Goal: Entertainment & Leisure: Consume media (video, audio)

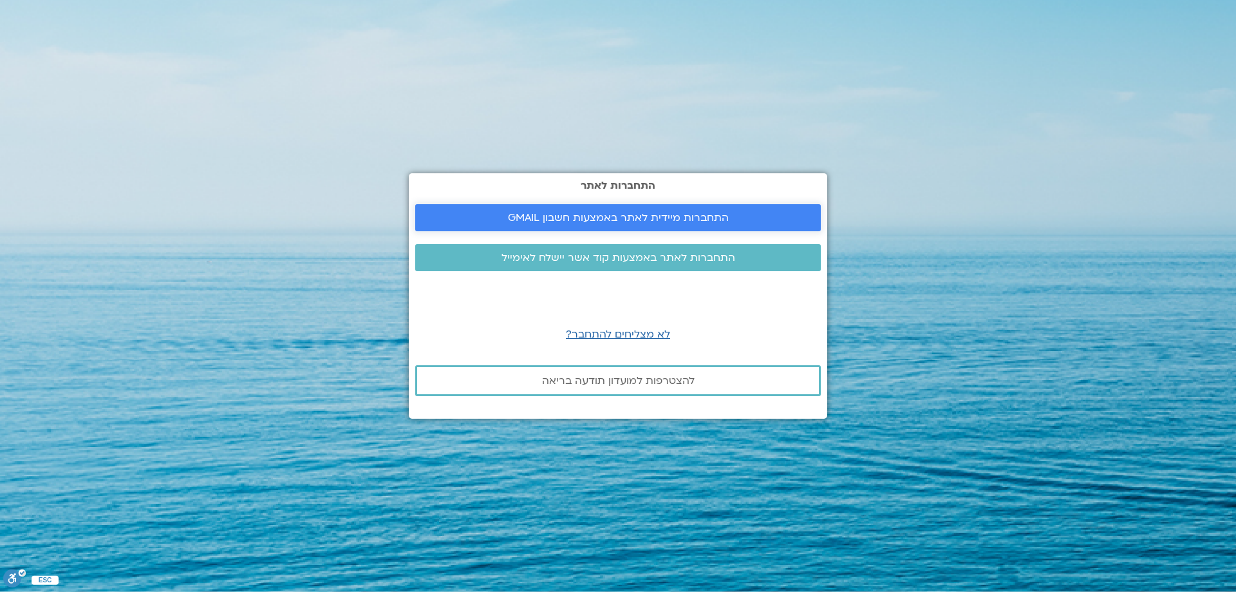
click at [614, 213] on span "התחברות מיידית לאתר באמצעות חשבון GMAIL" at bounding box center [618, 218] width 221 height 12
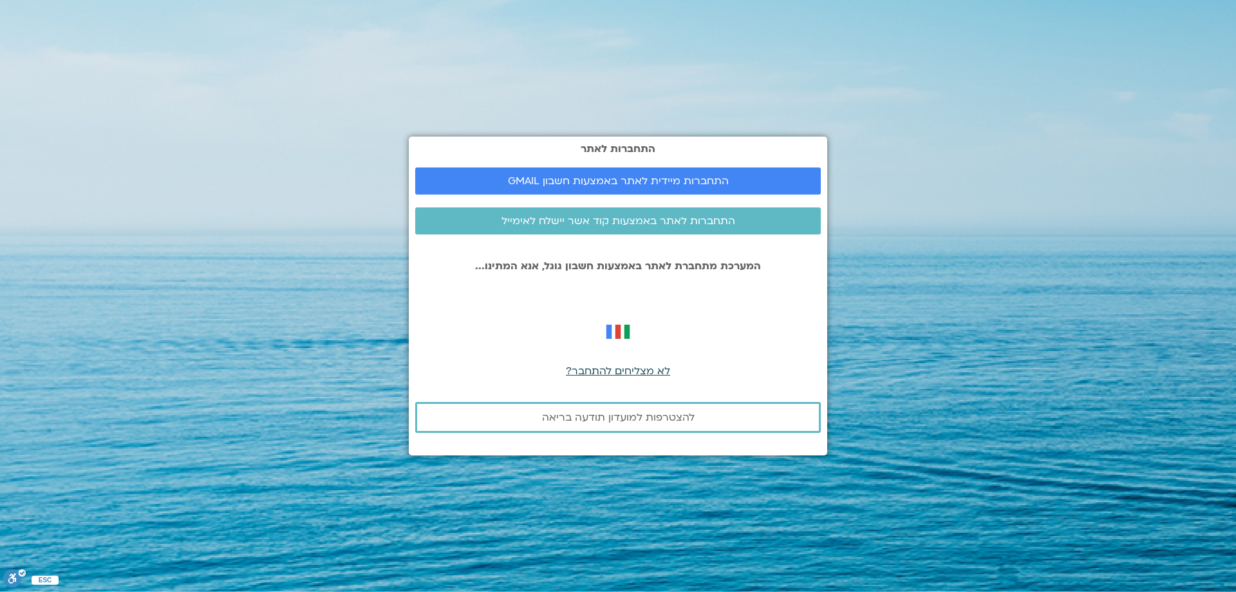
click at [614, 371] on span "לא מצליחים להתחבר?" at bounding box center [618, 371] width 104 height 14
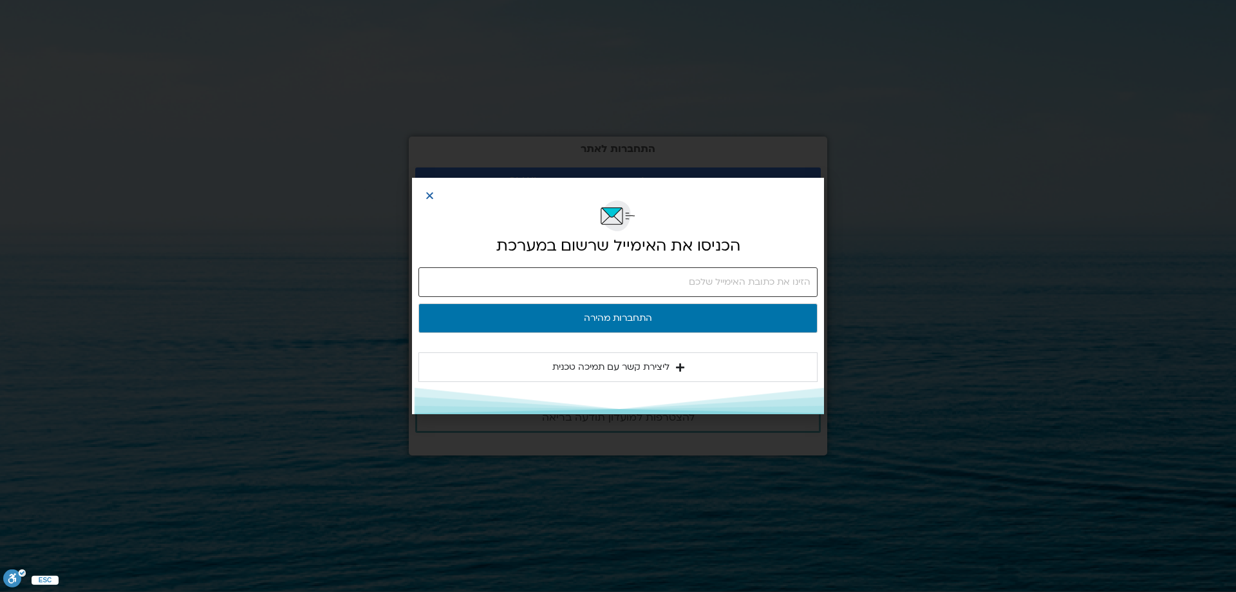
click at [811, 279] on input "email" at bounding box center [617, 282] width 399 height 30
type input "hagithoran@gmail.com"
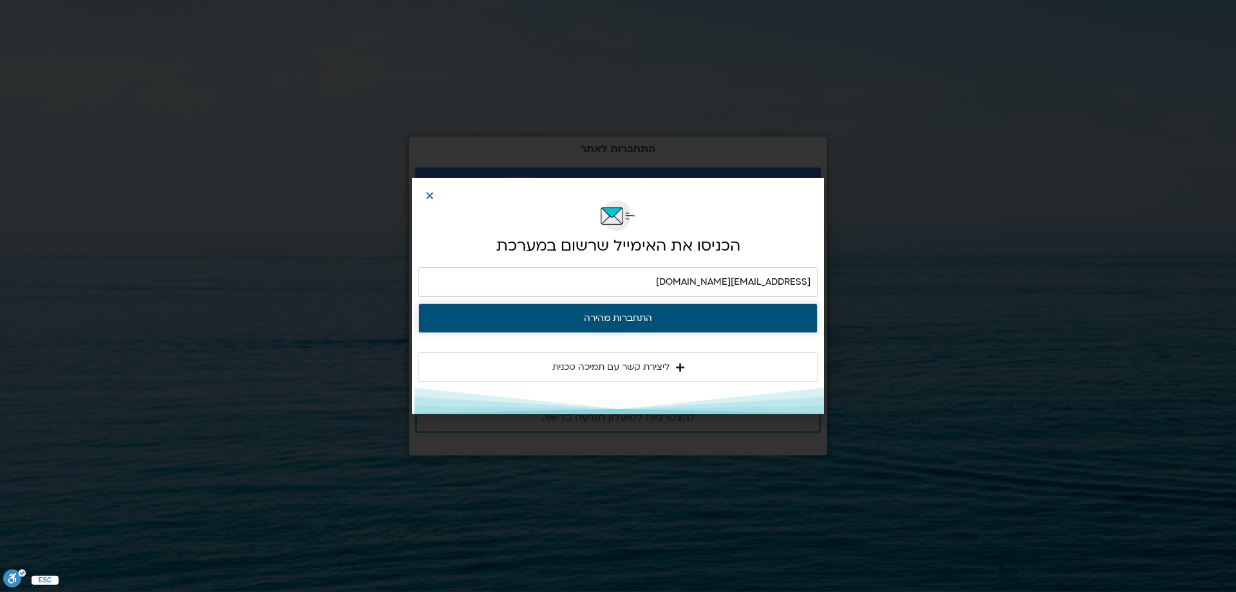
click at [633, 316] on button "התחברות מהירה" at bounding box center [617, 318] width 399 height 30
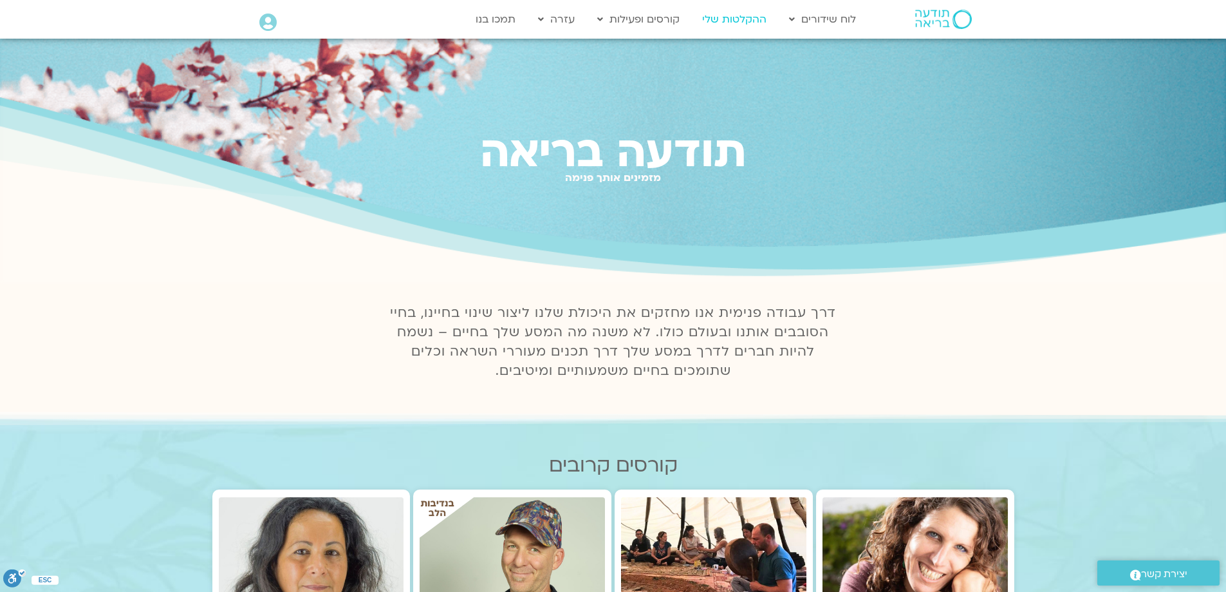
click at [736, 19] on link "ההקלטות שלי" at bounding box center [734, 19] width 77 height 24
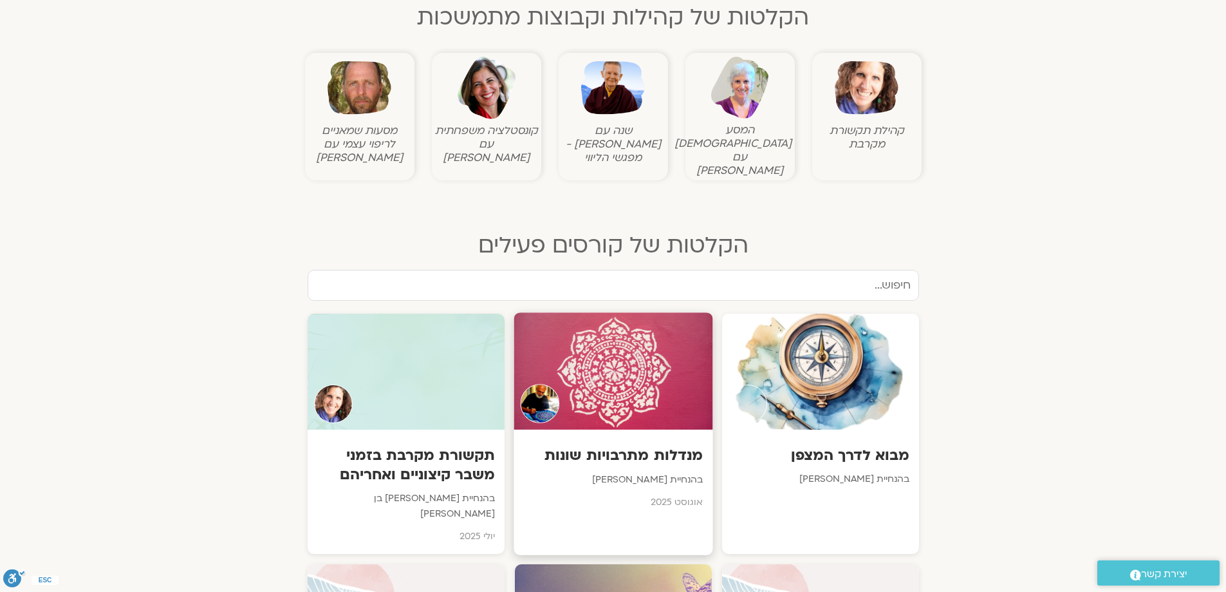
scroll to position [579, 0]
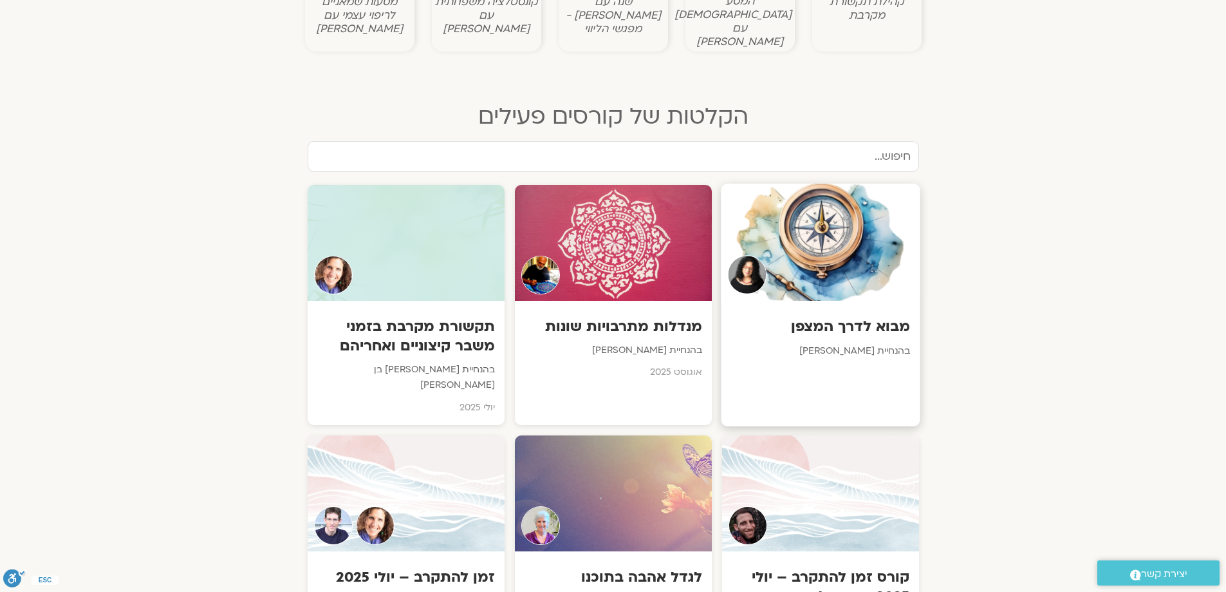
click at [743, 264] on img at bounding box center [746, 274] width 39 height 39
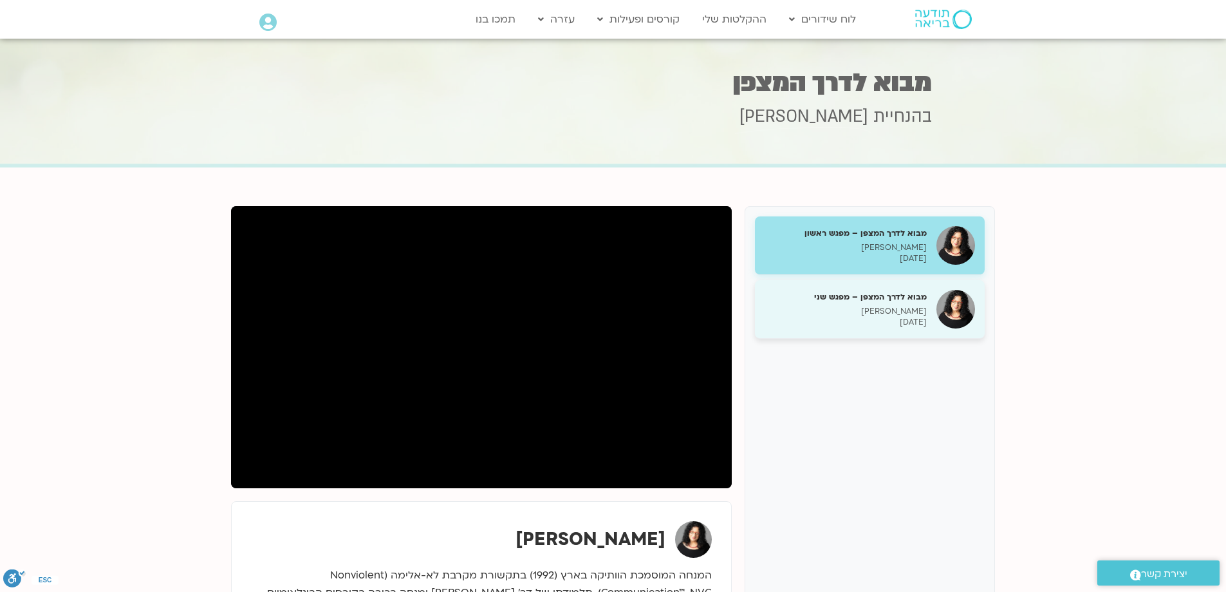
click at [877, 303] on div "מבוא לדרך המצפן – מפגש שני ארנינה קשתן 21/08/2025" at bounding box center [846, 309] width 162 height 37
